Goal: Task Accomplishment & Management: Manage account settings

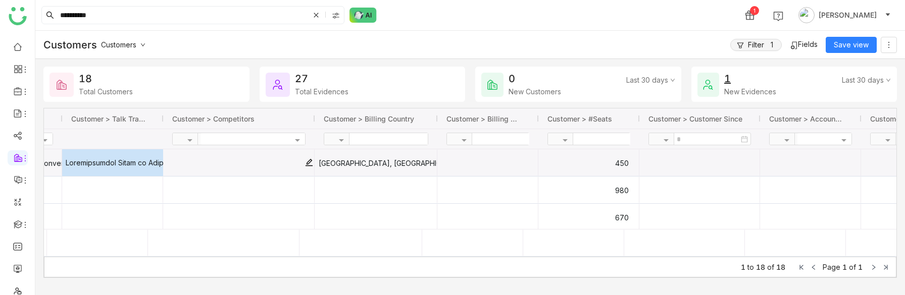
scroll to position [0, 350]
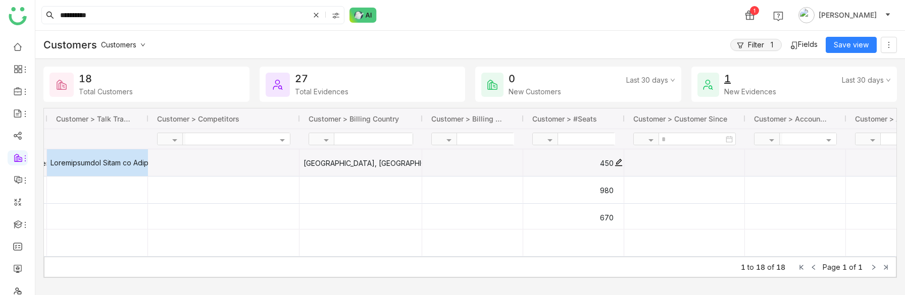
click at [608, 163] on gtmb-cell-renderer "450" at bounding box center [572, 163] width 81 height 27
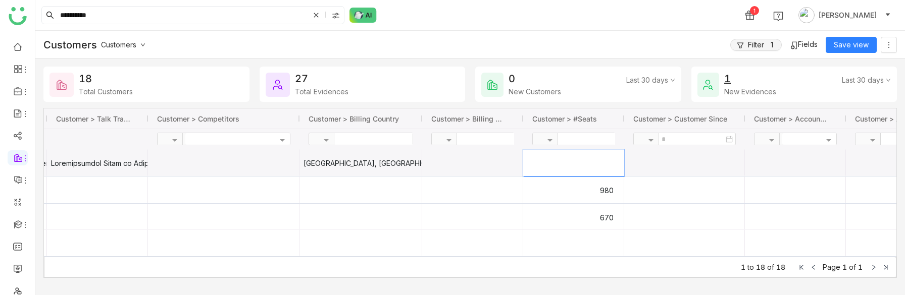
click at [533, 164] on input "***" at bounding box center [573, 162] width 101 height 27
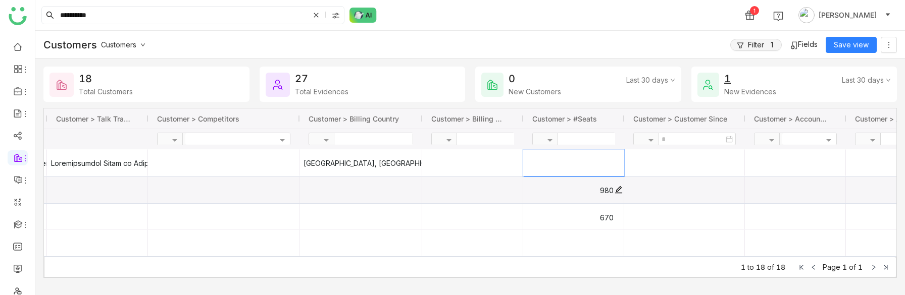
type input "***"
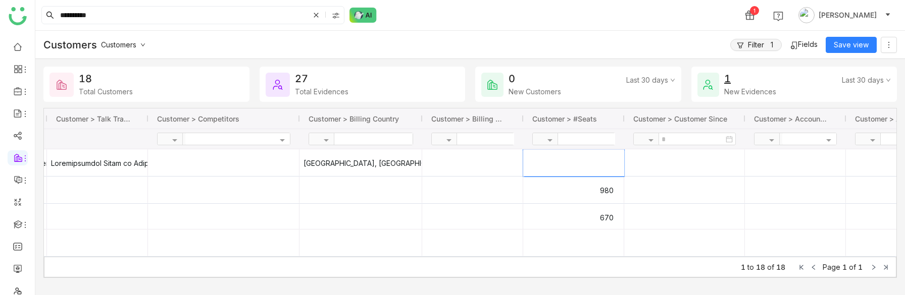
click at [627, 49] on div "Customers Customers Filter 1 Fields Save view" at bounding box center [470, 45] width 870 height 28
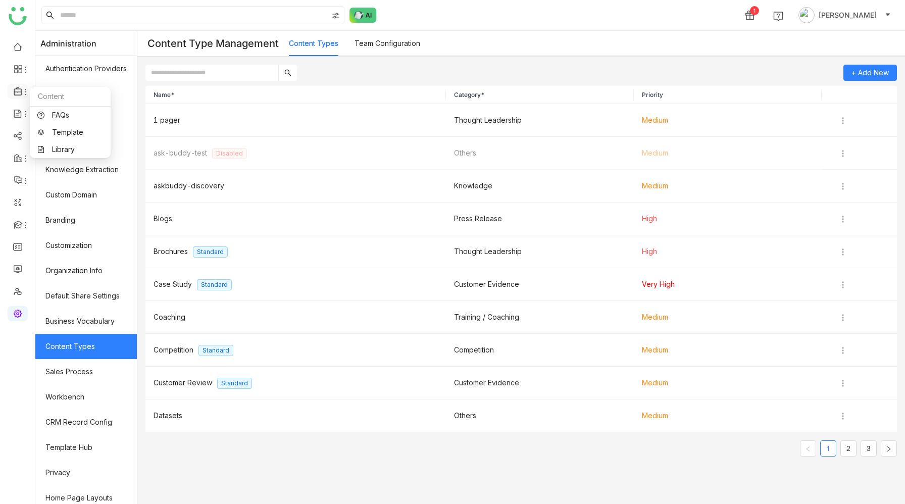
click at [17, 91] on span at bounding box center [17, 91] width 5 height 0
click at [20, 90] on icon at bounding box center [18, 91] width 9 height 9
click at [840, 286] on img at bounding box center [843, 285] width 10 height 10
click at [843, 306] on icon at bounding box center [841, 304] width 7 height 7
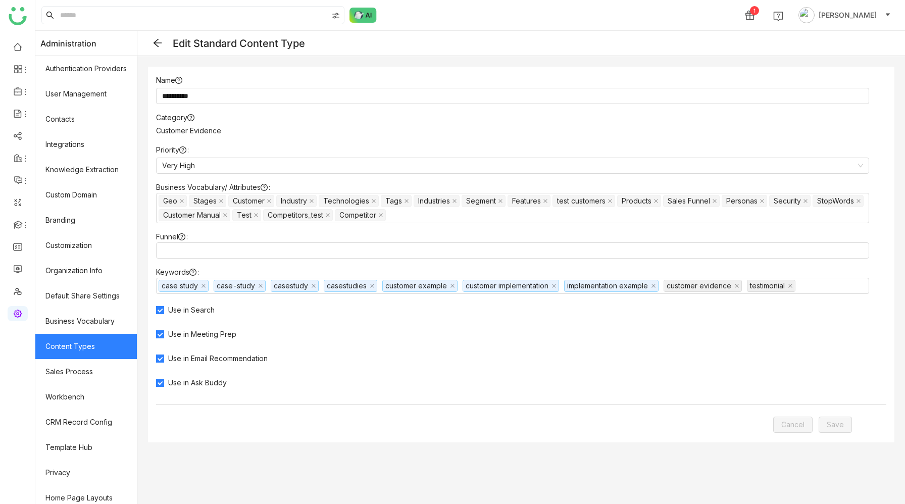
click at [106, 346] on link "Content Types" at bounding box center [86, 346] width 102 height 25
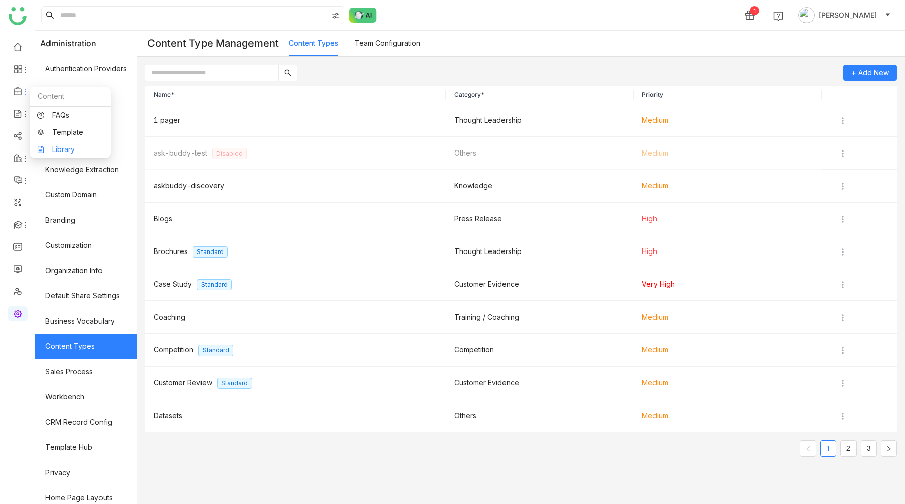
click at [65, 146] on link "Library" at bounding box center [70, 149] width 66 height 7
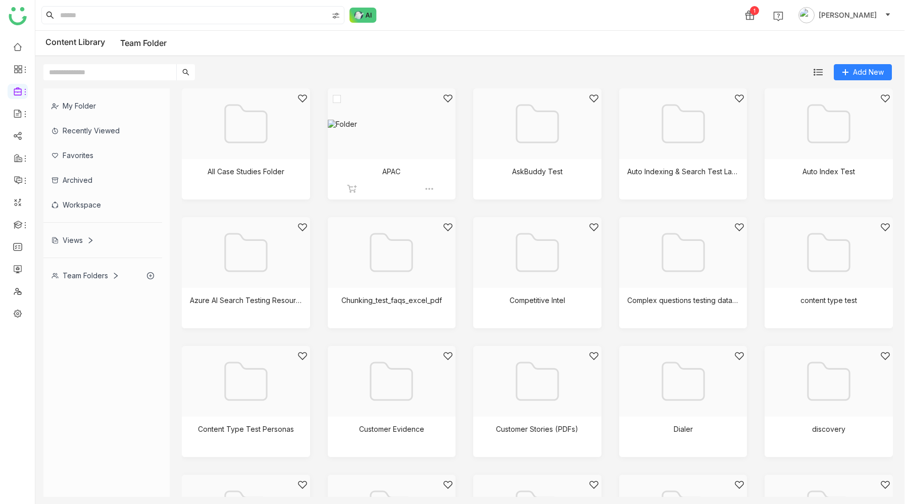
click at [403, 156] on div at bounding box center [388, 136] width 111 height 86
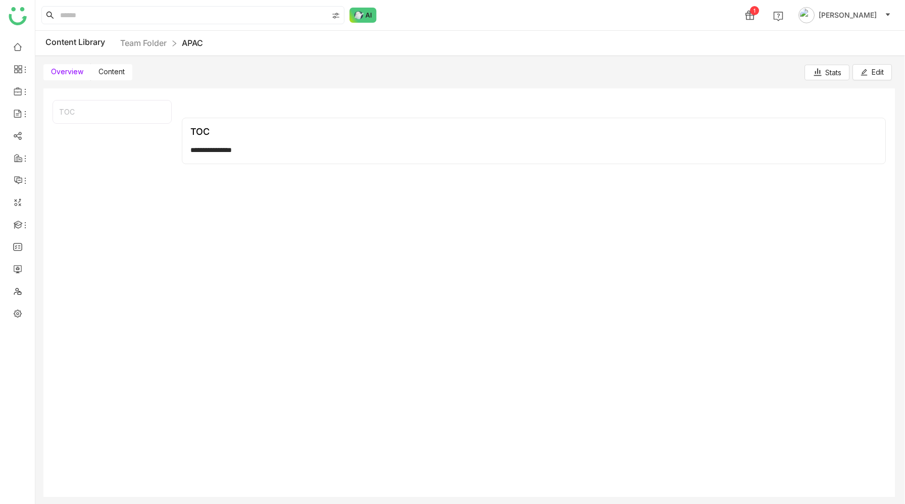
click at [108, 68] on span "Content" at bounding box center [111, 71] width 26 height 9
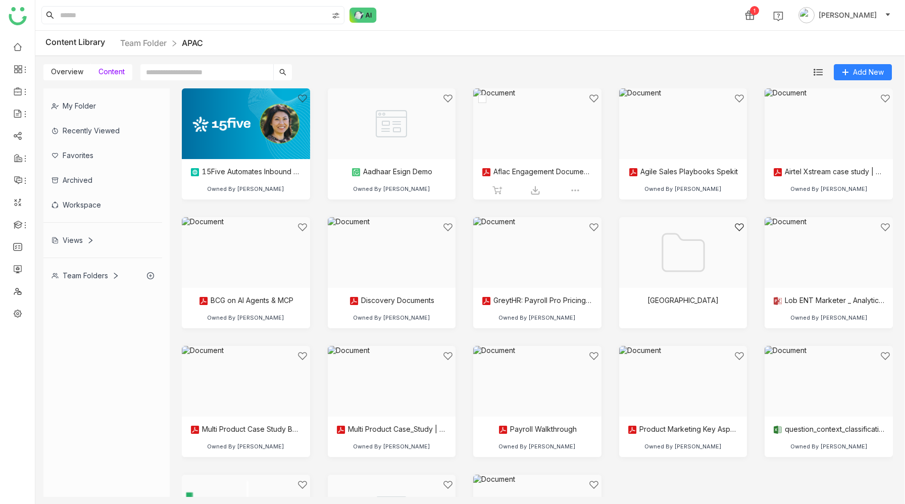
click at [514, 152] on div at bounding box center [533, 136] width 111 height 86
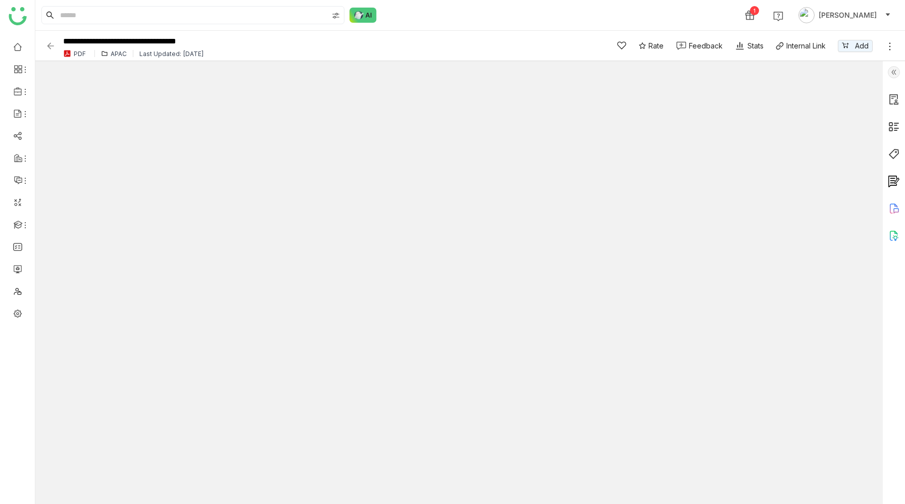
click at [895, 155] on img at bounding box center [894, 154] width 12 height 12
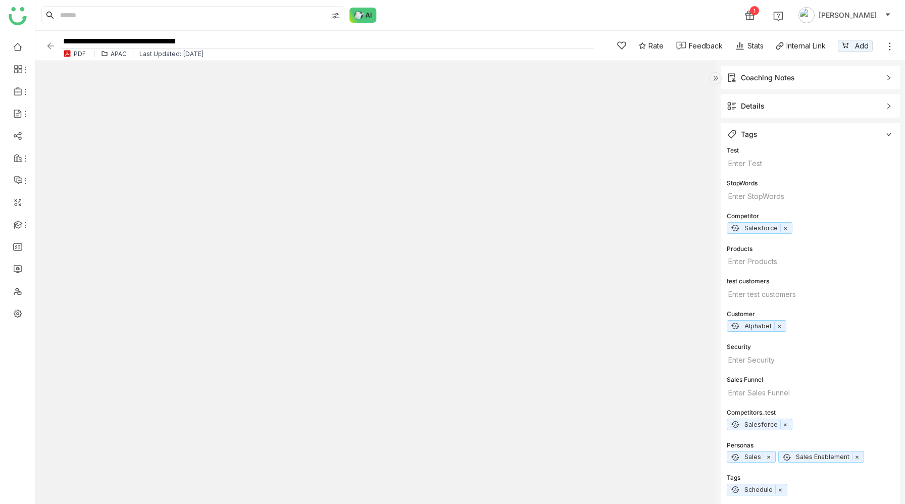
click at [264, 40] on input "**********" at bounding box center [328, 42] width 534 height 14
type input "**********"
click at [505, 10] on div "1 Hemalatha Balaji" at bounding box center [470, 15] width 870 height 30
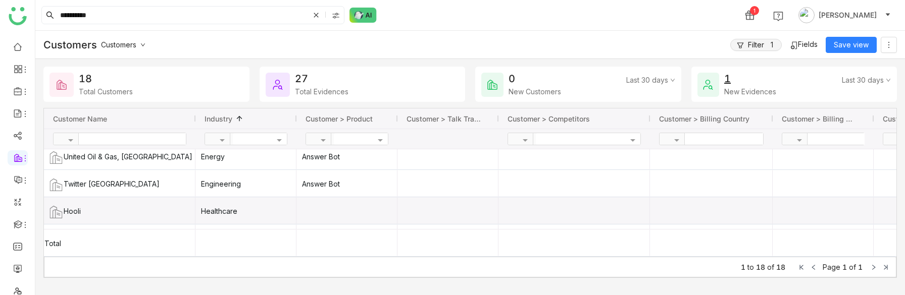
scroll to position [225, 0]
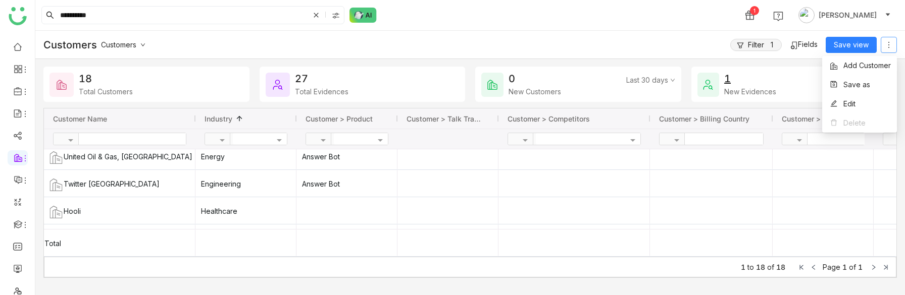
click at [888, 44] on icon at bounding box center [888, 44] width 1 height 6
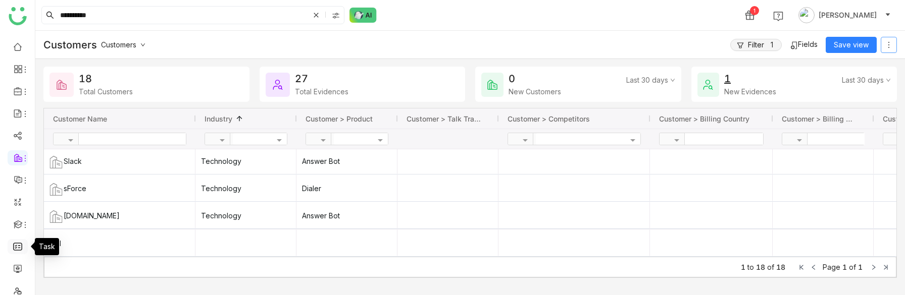
scroll to position [33, 0]
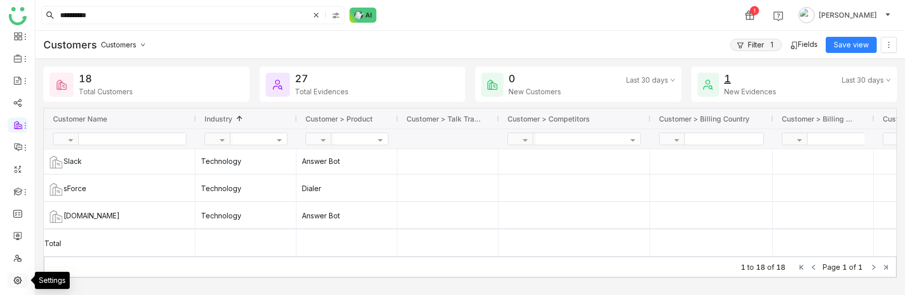
click at [15, 279] on link at bounding box center [17, 280] width 9 height 9
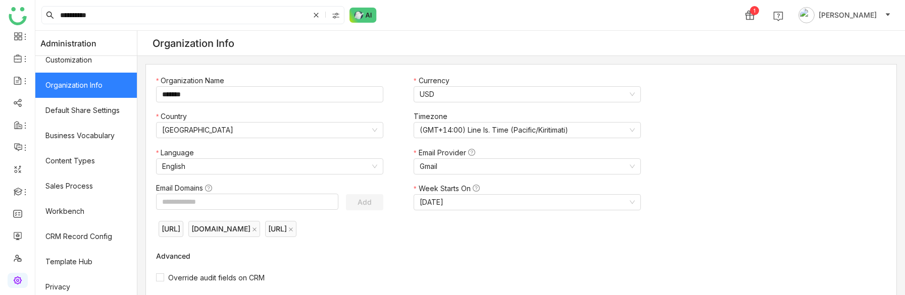
scroll to position [240, 0]
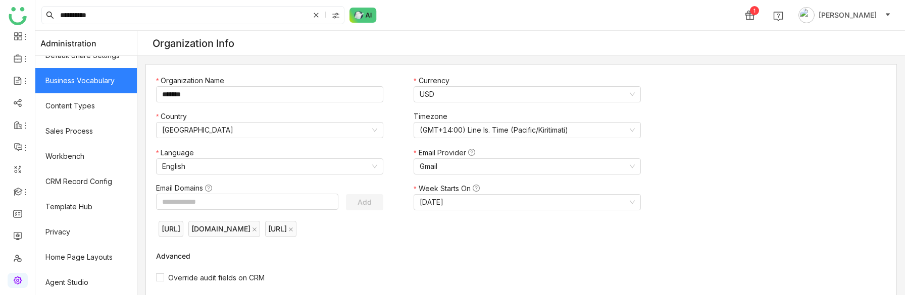
click at [92, 79] on link "Business Vocabulary" at bounding box center [86, 80] width 102 height 25
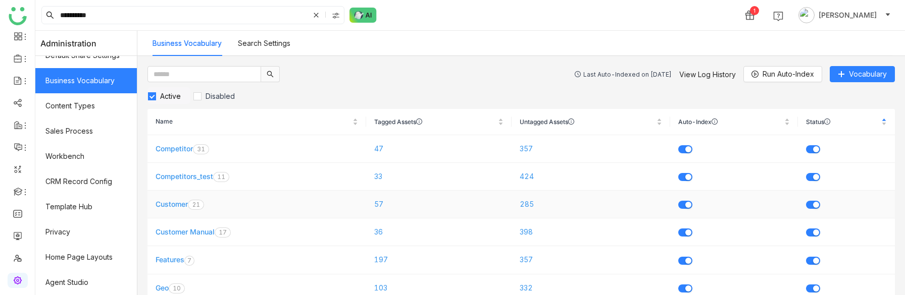
click at [171, 204] on link "Customer" at bounding box center [172, 204] width 32 height 9
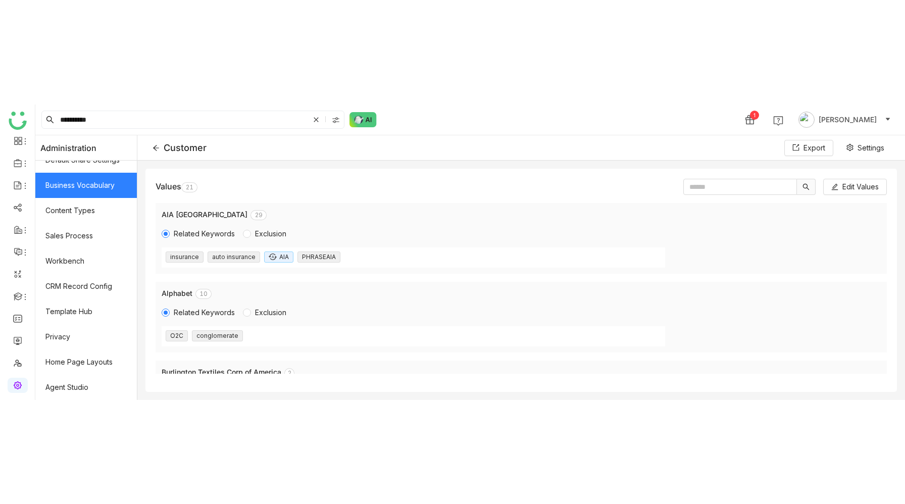
scroll to position [32, 0]
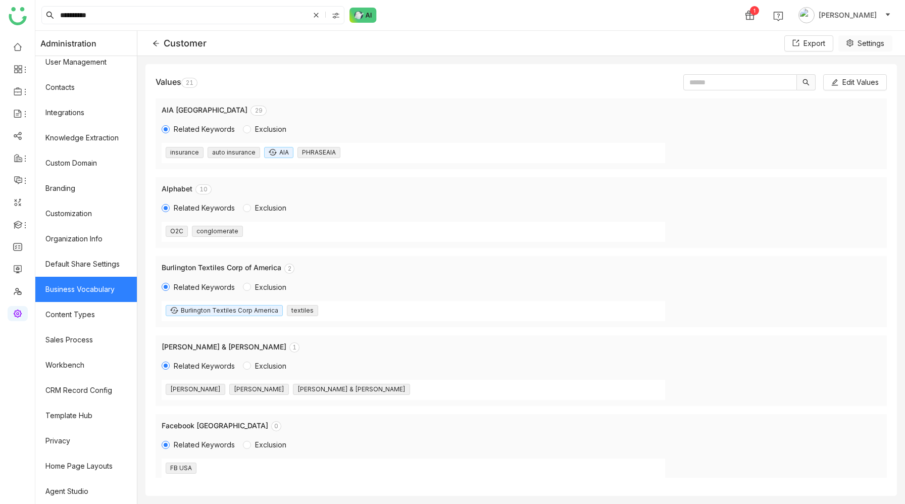
click at [854, 43] on button "Settings" at bounding box center [865, 43] width 54 height 16
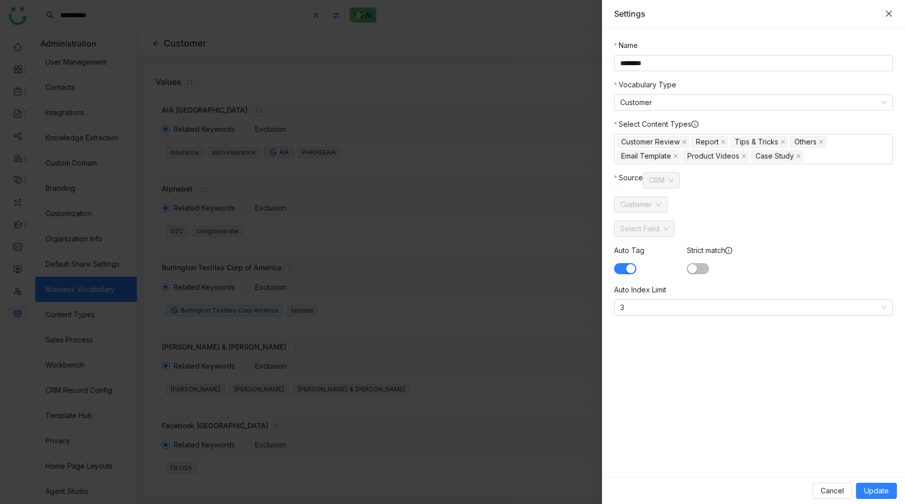
click at [888, 12] on icon "Close" at bounding box center [889, 14] width 8 height 8
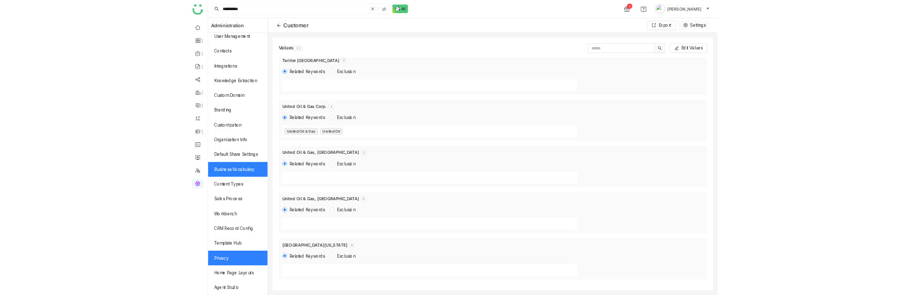
scroll to position [0, 0]
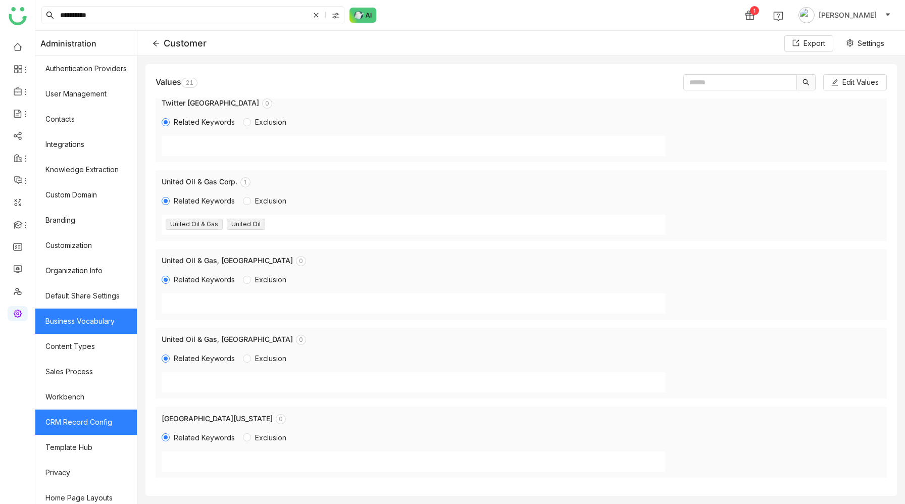
click at [82, 295] on link "CRM Record Config" at bounding box center [86, 422] width 102 height 25
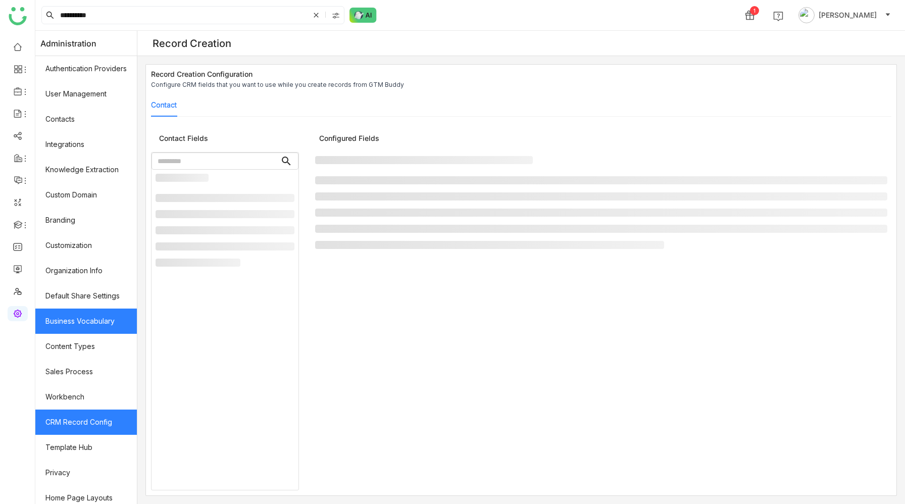
click at [80, 295] on link "Business Vocabulary" at bounding box center [86, 321] width 102 height 25
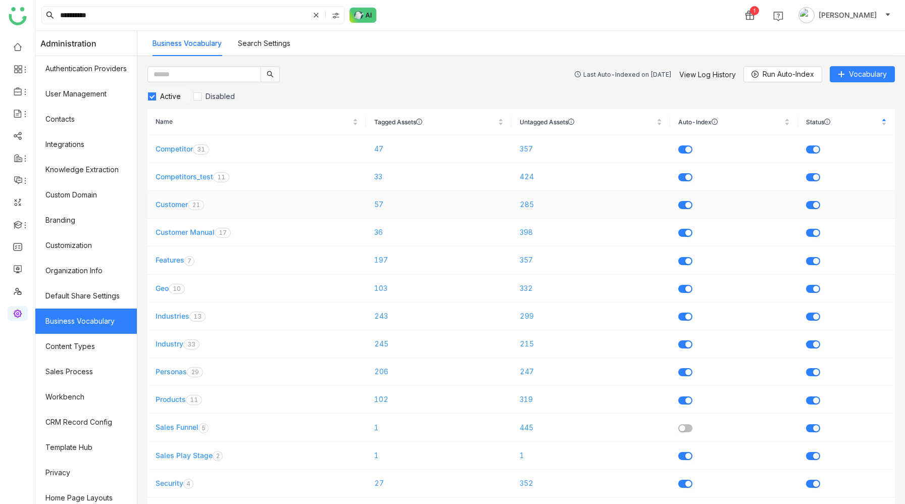
click at [175, 202] on link "Customer" at bounding box center [172, 204] width 32 height 9
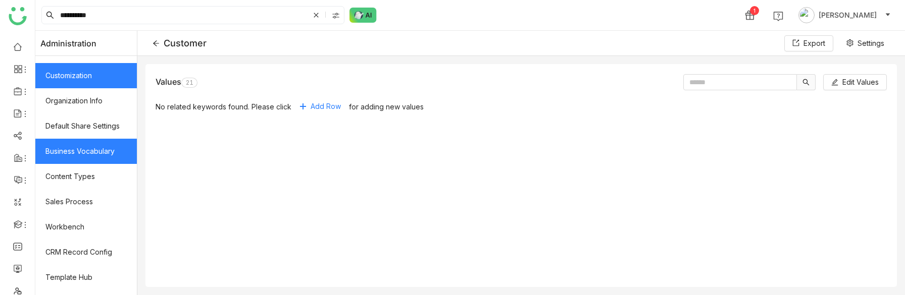
scroll to position [240, 0]
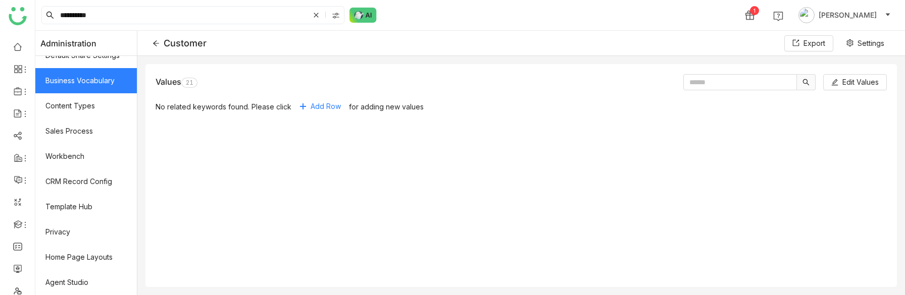
click at [153, 46] on div "Customer Export Settings" at bounding box center [521, 43] width 768 height 25
click at [157, 44] on icon at bounding box center [156, 43] width 7 height 7
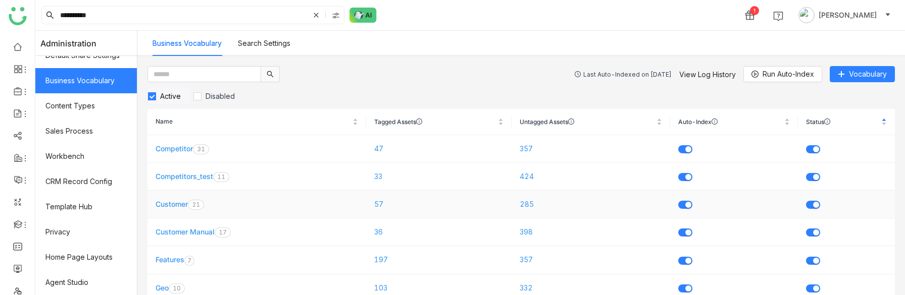
click at [174, 205] on link "Customer" at bounding box center [172, 204] width 32 height 9
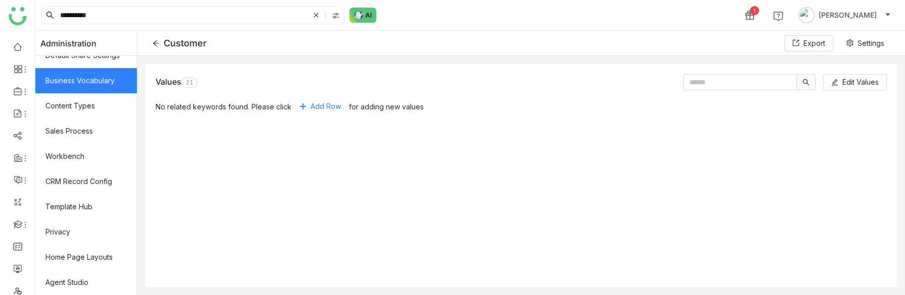
click at [171, 83] on div "Values 0 1 2 3 4 5 6 7 8 9 0 1 2 3 4 5 6 7 8 9" at bounding box center [177, 82] width 42 height 11
click at [157, 44] on icon at bounding box center [156, 43] width 7 height 7
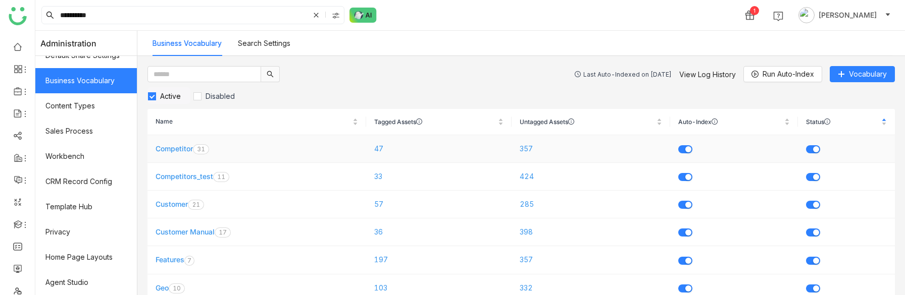
click at [173, 148] on link "Competitor" at bounding box center [174, 148] width 37 height 9
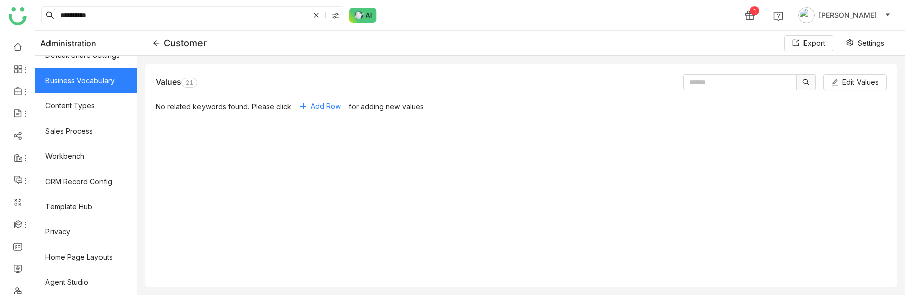
click at [157, 43] on icon at bounding box center [156, 43] width 7 height 7
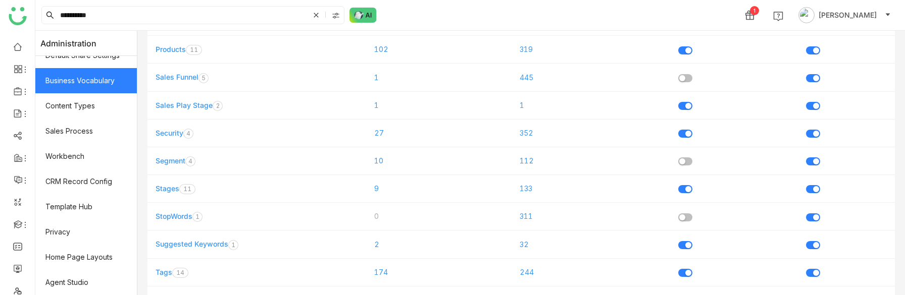
scroll to position [355, 0]
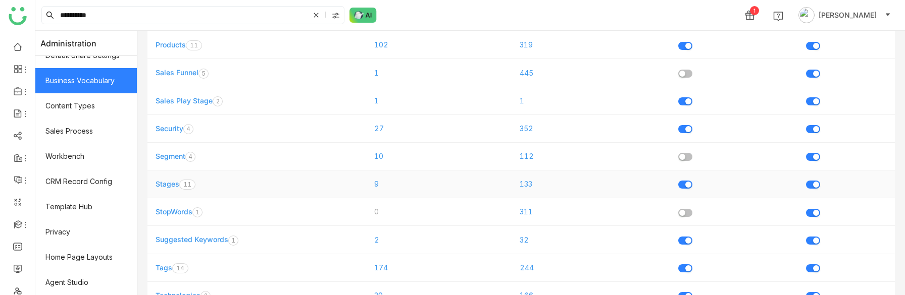
click at [169, 182] on link "Stages" at bounding box center [168, 184] width 24 height 9
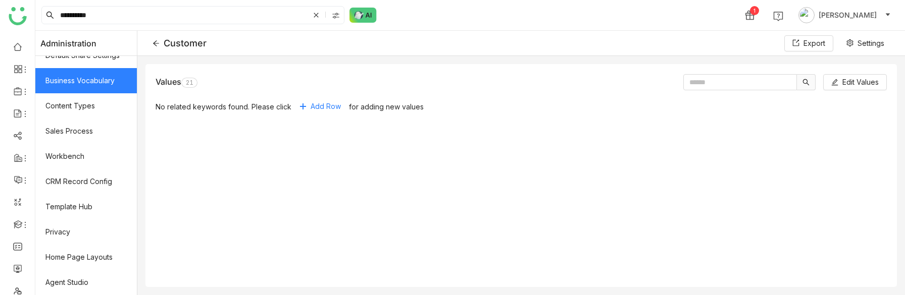
click at [156, 42] on icon at bounding box center [156, 43] width 7 height 7
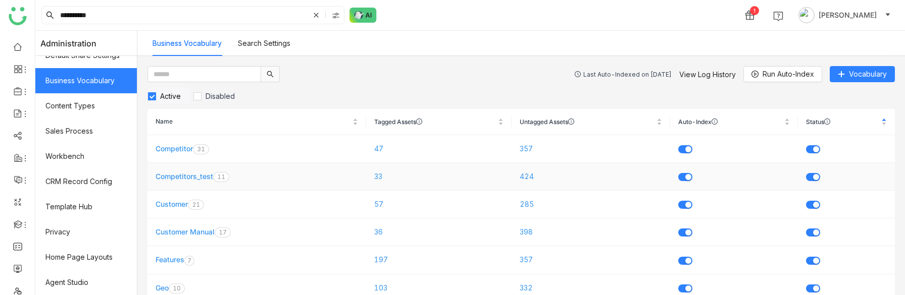
click at [189, 178] on link "Competitors_test" at bounding box center [185, 176] width 58 height 9
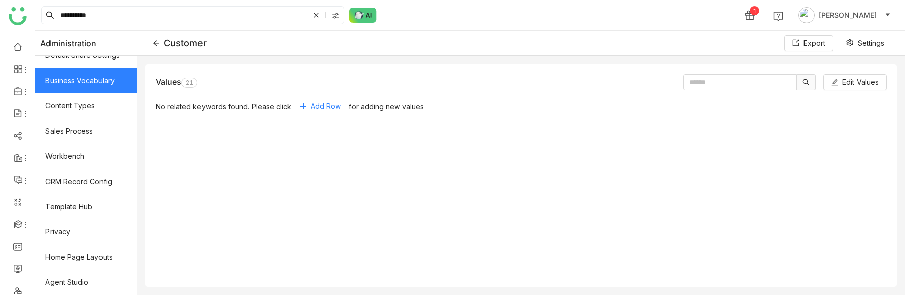
click at [167, 83] on div "Values 0 1 2 3 4 5 6 7 8 9 0 1 2 3 4 5 6 7 8 9" at bounding box center [177, 82] width 42 height 11
click at [158, 43] on icon at bounding box center [156, 43] width 6 height 6
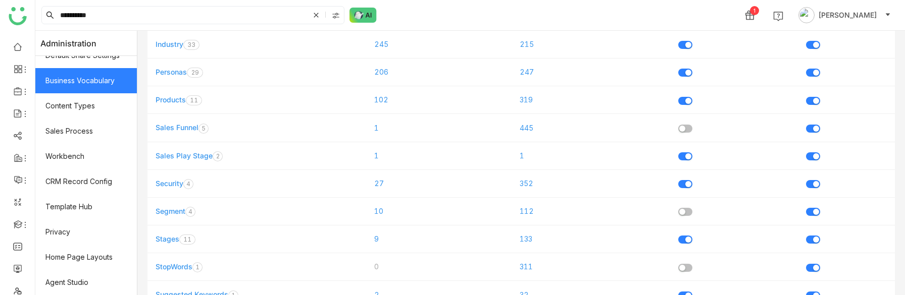
scroll to position [469, 0]
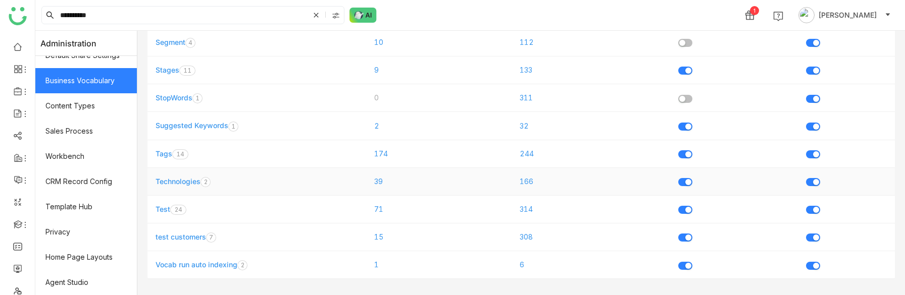
click at [170, 182] on link "Technologies" at bounding box center [178, 181] width 45 height 9
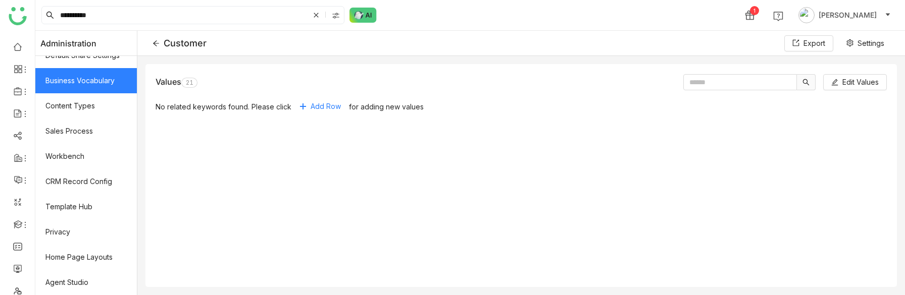
click at [160, 44] on div "Customer" at bounding box center [180, 43] width 54 height 11
click at [155, 44] on icon at bounding box center [156, 43] width 7 height 7
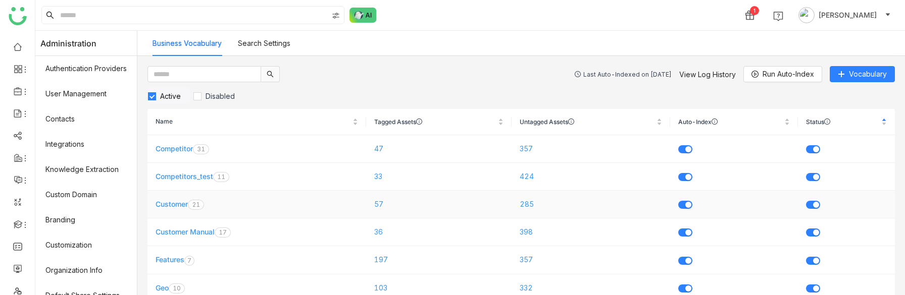
click at [177, 206] on link "Customer" at bounding box center [172, 204] width 32 height 9
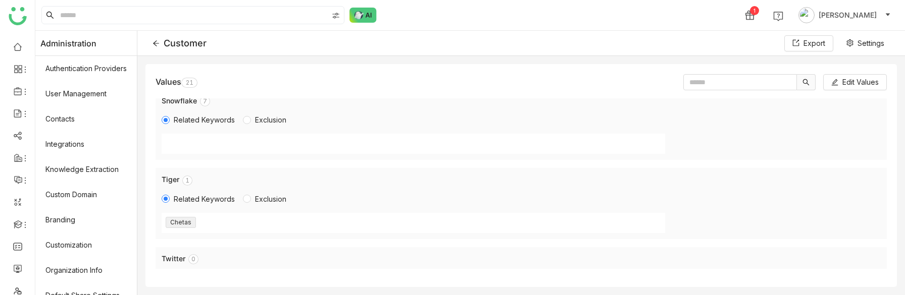
scroll to position [1035, 0]
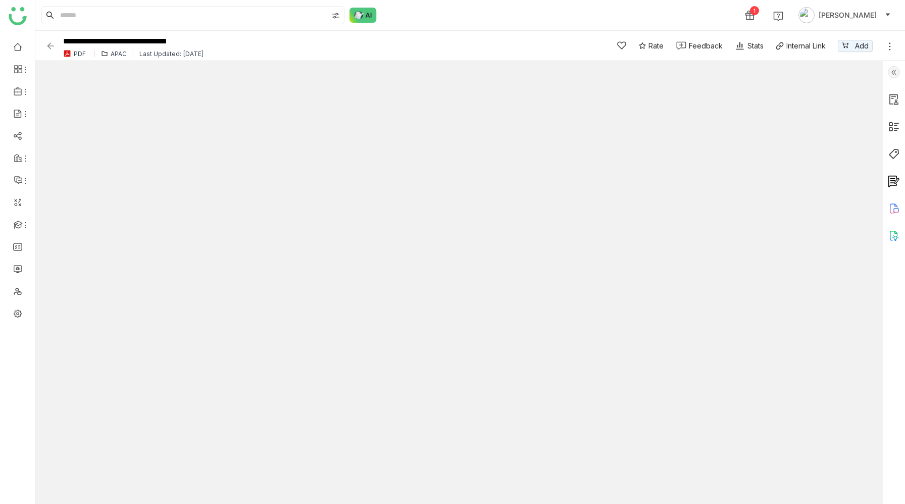
click at [894, 152] on img at bounding box center [894, 154] width 12 height 12
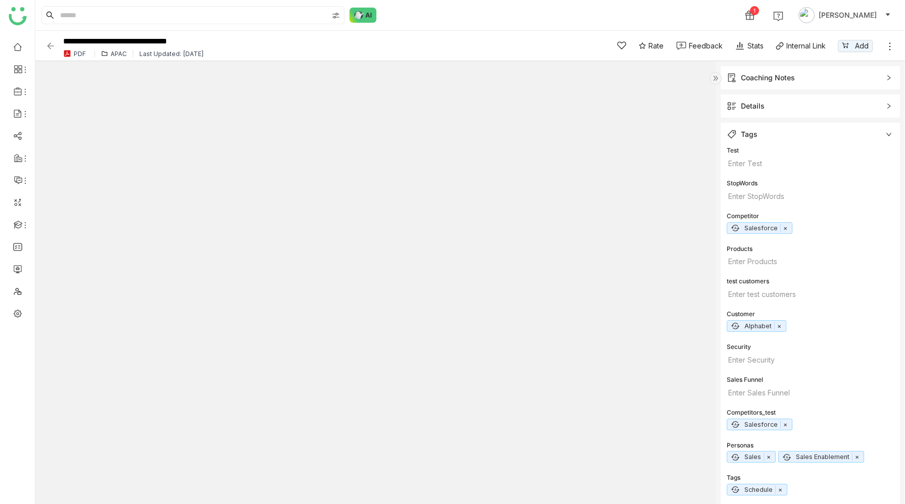
click at [117, 53] on div "APAC" at bounding box center [119, 54] width 16 height 8
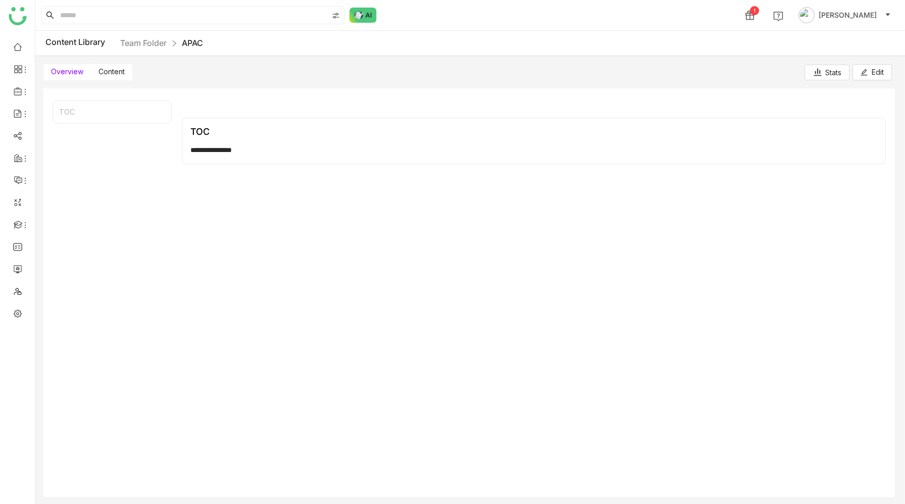
click at [114, 72] on span "Content" at bounding box center [111, 71] width 26 height 9
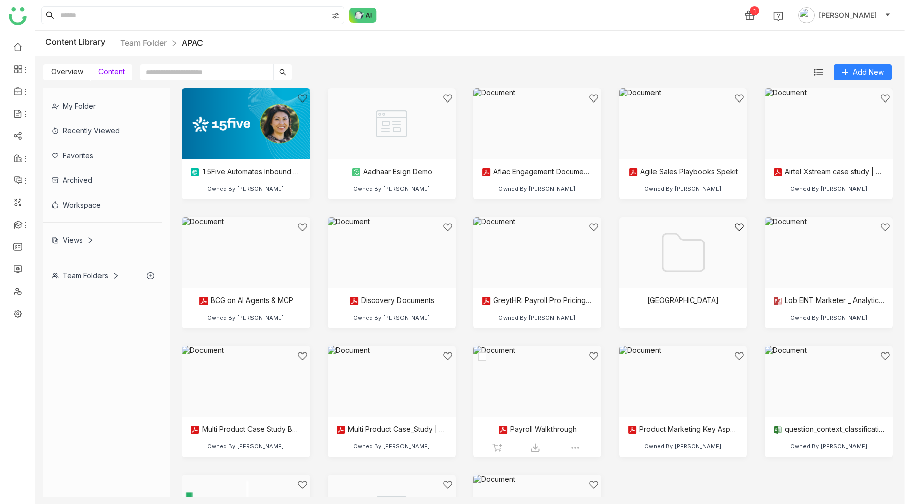
click at [541, 376] on div at bounding box center [533, 394] width 111 height 86
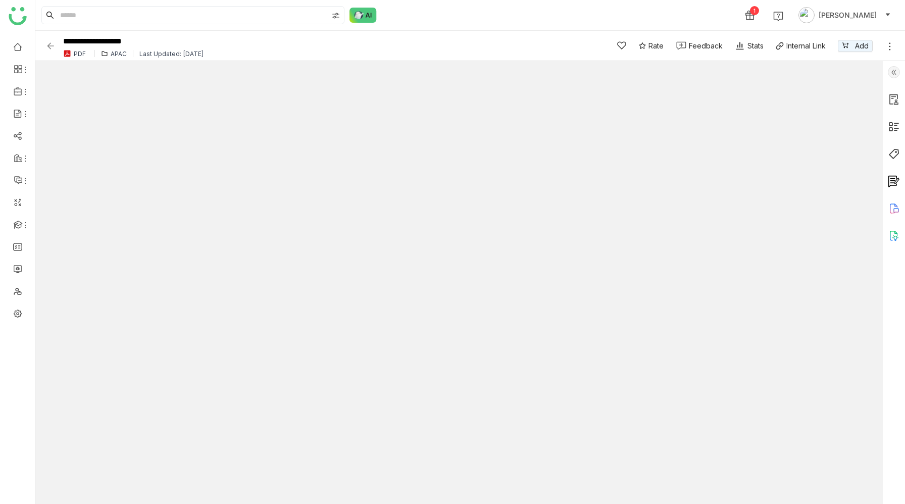
click at [891, 162] on div at bounding box center [894, 282] width 22 height 443
click at [892, 153] on img at bounding box center [894, 154] width 12 height 12
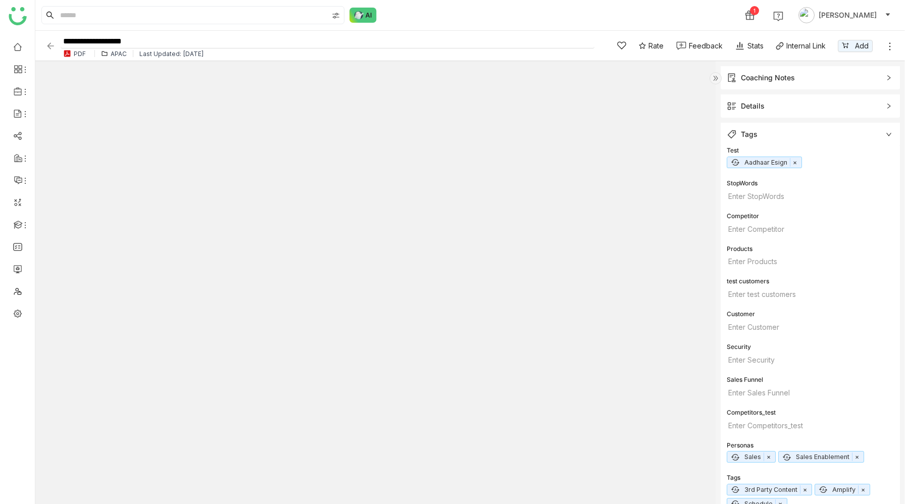
click at [193, 39] on input "**********" at bounding box center [328, 42] width 534 height 14
type input "**********"
click at [447, 18] on div "1 [PERSON_NAME]" at bounding box center [470, 15] width 870 height 30
click at [460, 21] on div "1 [PERSON_NAME]" at bounding box center [470, 15] width 870 height 30
